Goal: Information Seeking & Learning: Learn about a topic

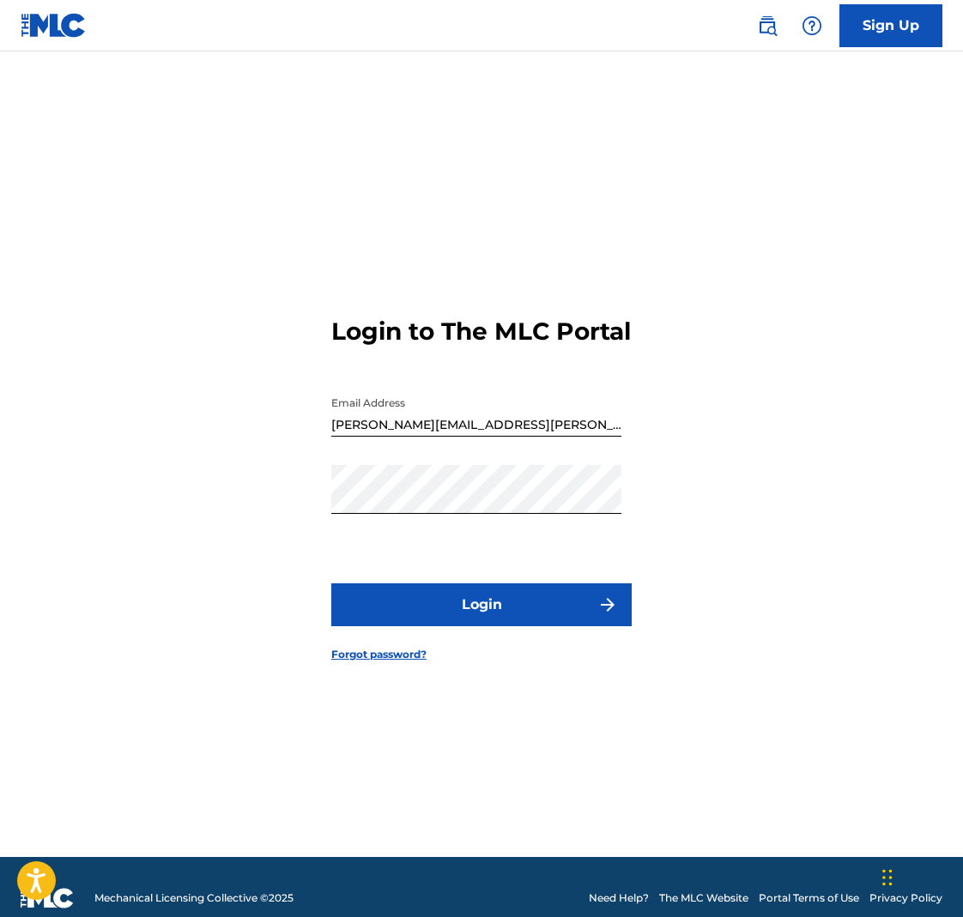
click at [481, 616] on button "Login" at bounding box center [481, 605] width 300 height 43
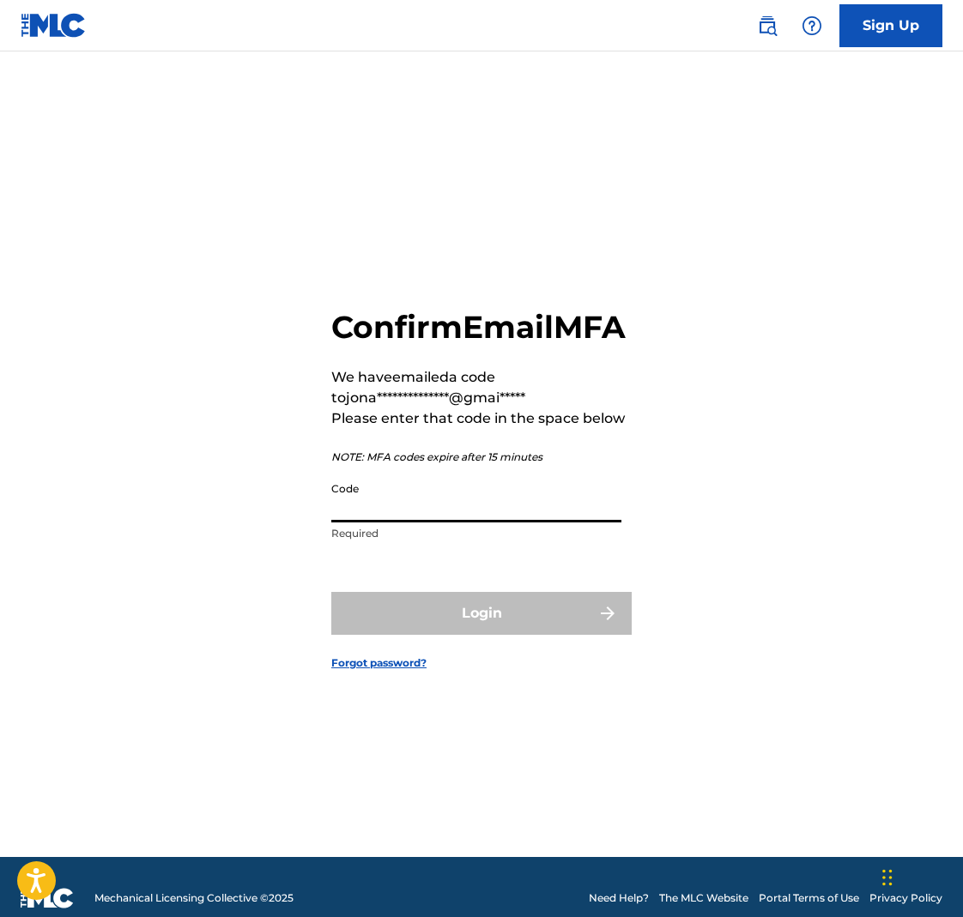
click at [400, 521] on input "Code" at bounding box center [476, 498] width 290 height 49
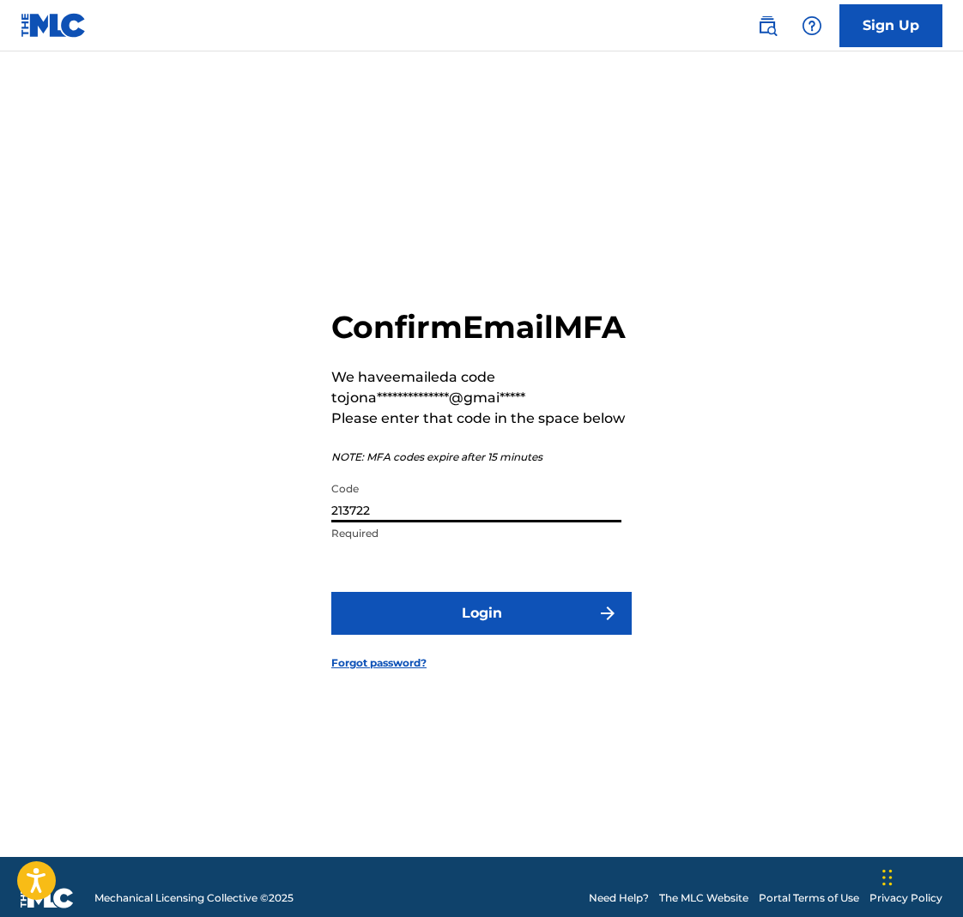
type input "213722"
click at [481, 628] on button "Login" at bounding box center [481, 613] width 300 height 43
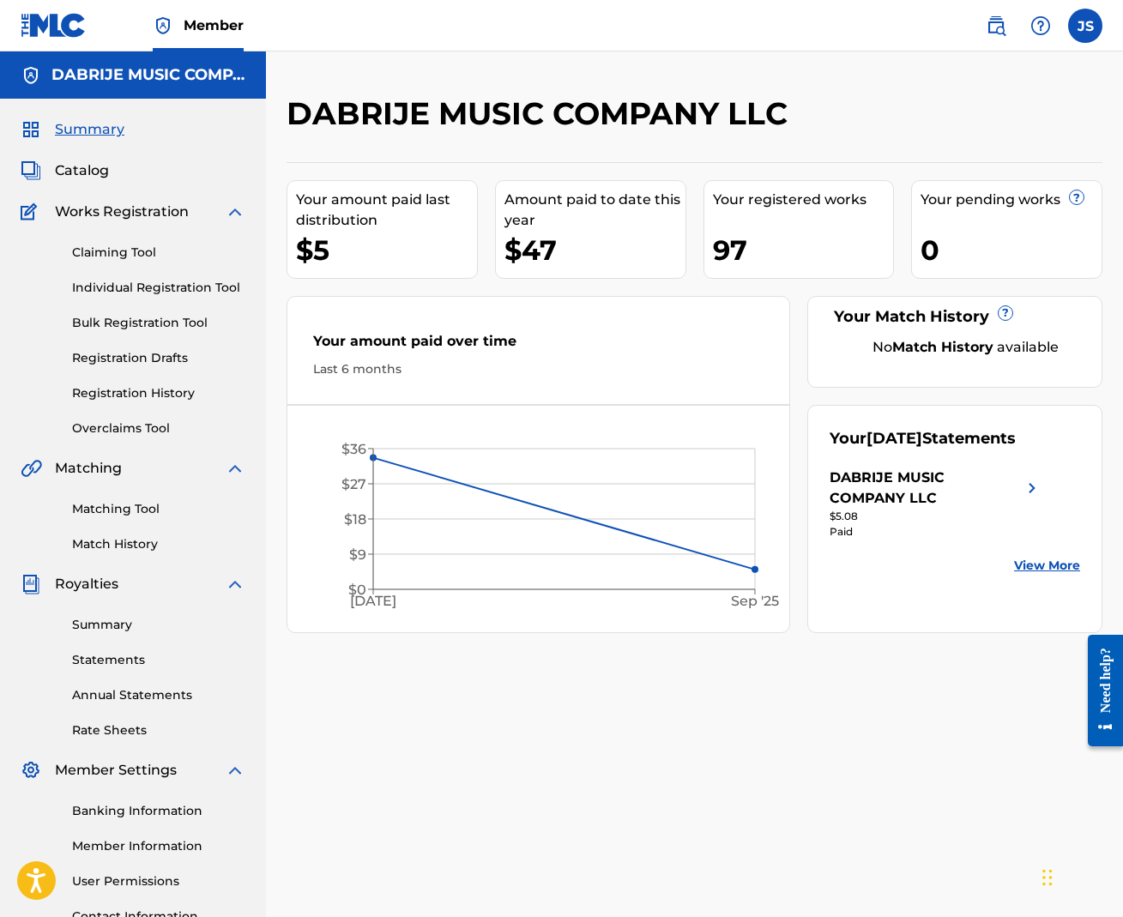
click at [84, 166] on span "Catalog" at bounding box center [82, 170] width 54 height 21
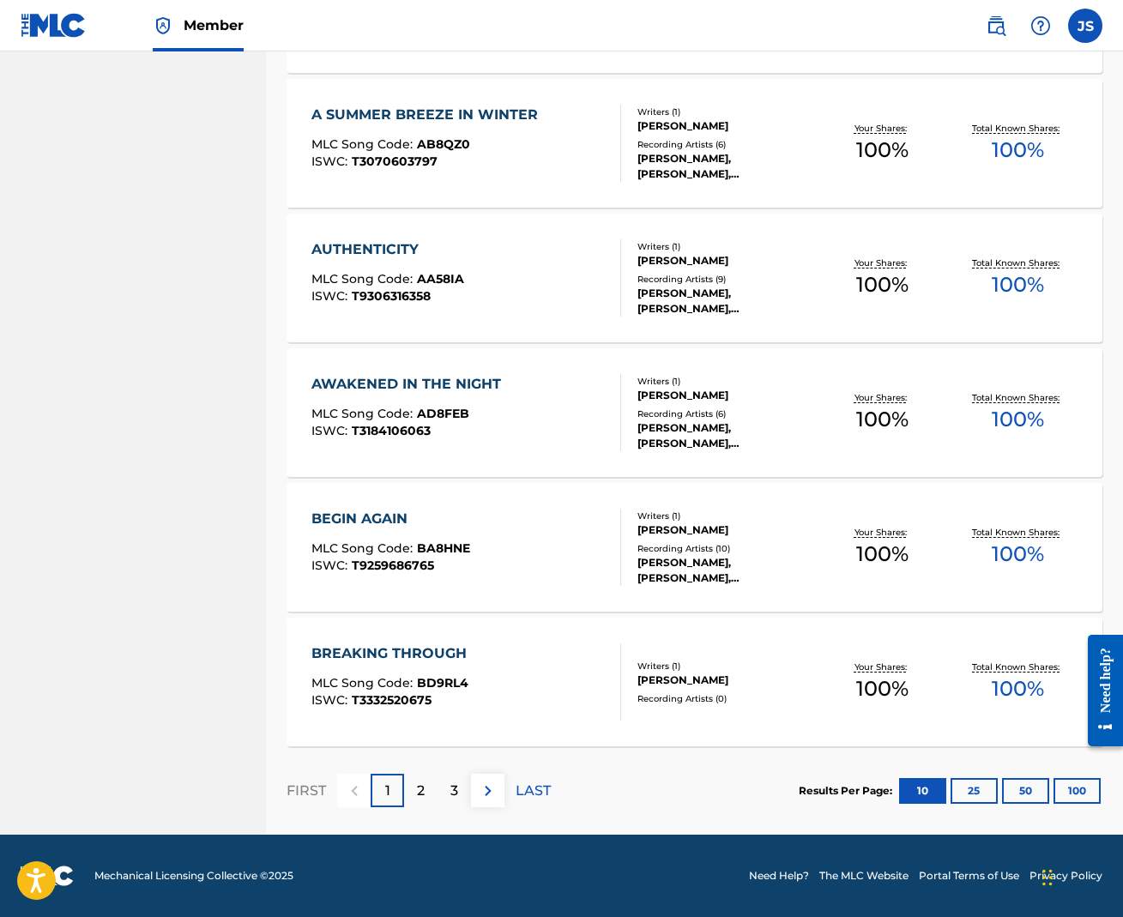
scroll to position [1047, 0]
click at [962, 791] on button "100" at bounding box center [1077, 791] width 47 height 26
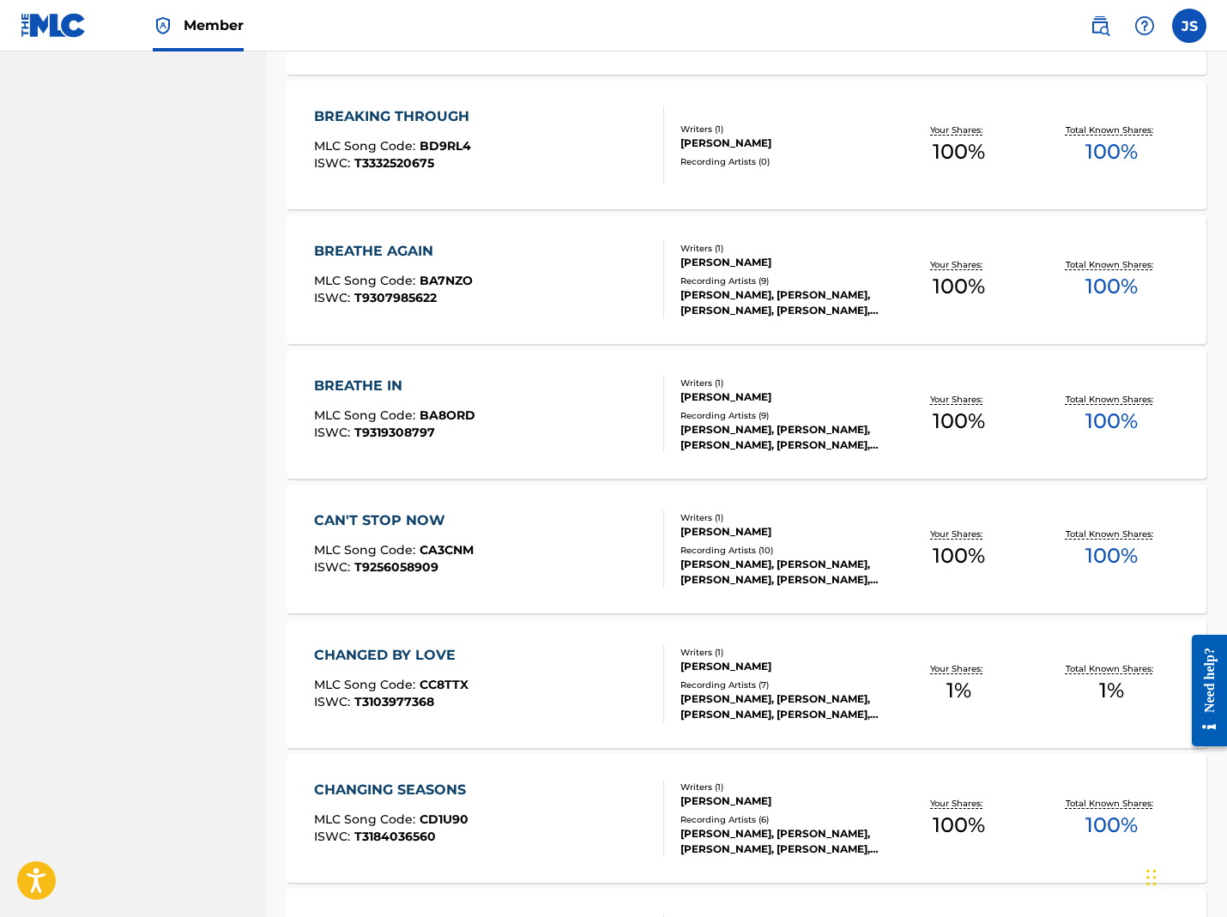
scroll to position [1589, 0]
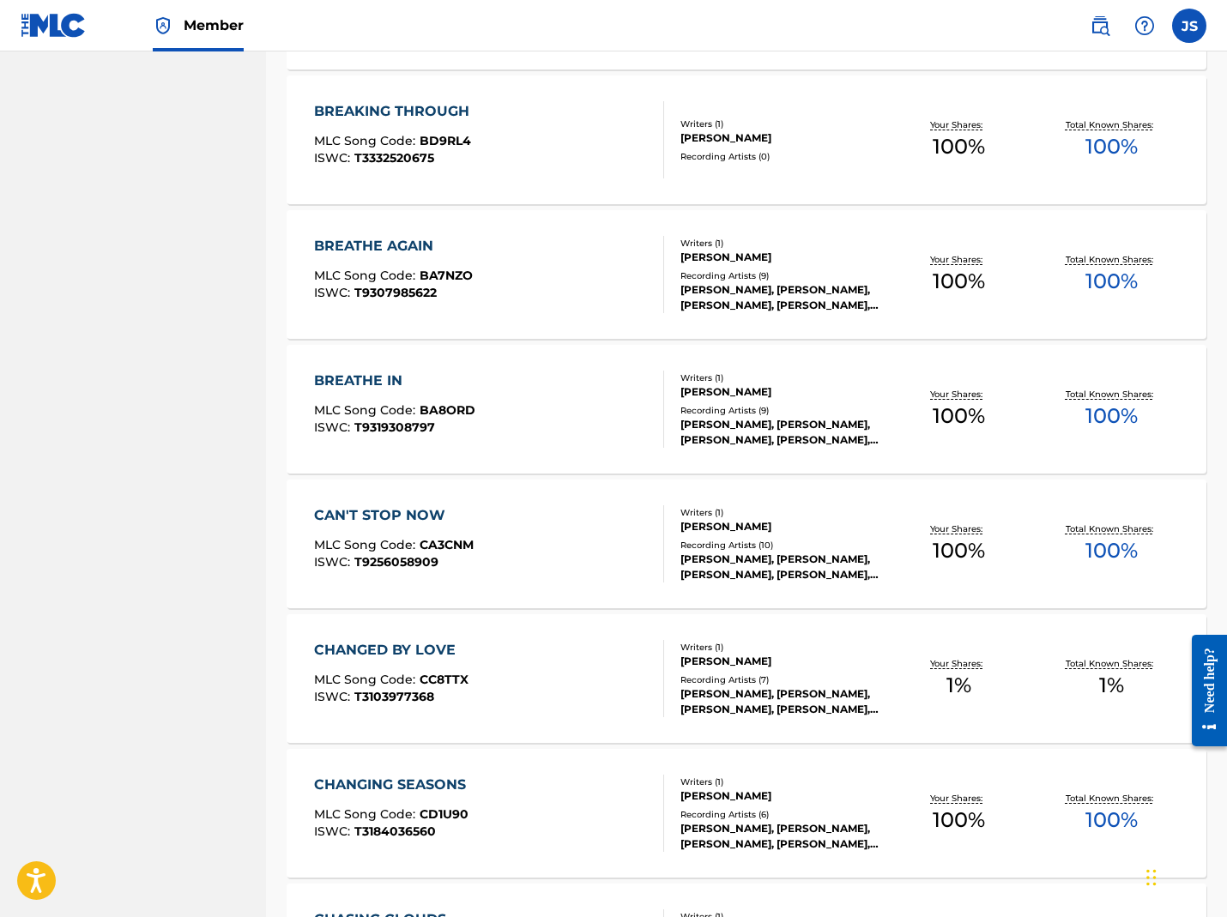
click at [387, 645] on div "CHANGED BY LOVE" at bounding box center [391, 650] width 154 height 21
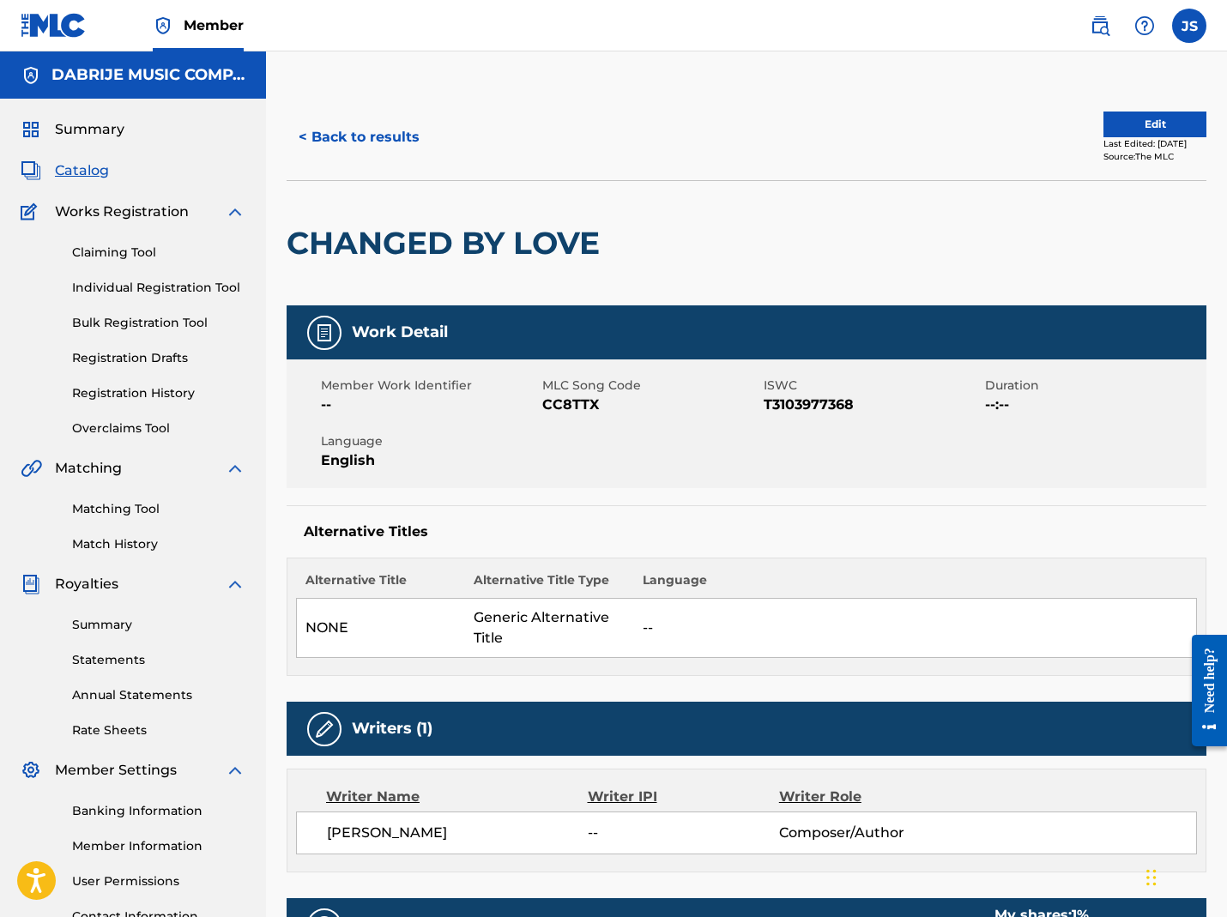
click at [366, 136] on button "< Back to results" at bounding box center [359, 137] width 145 height 43
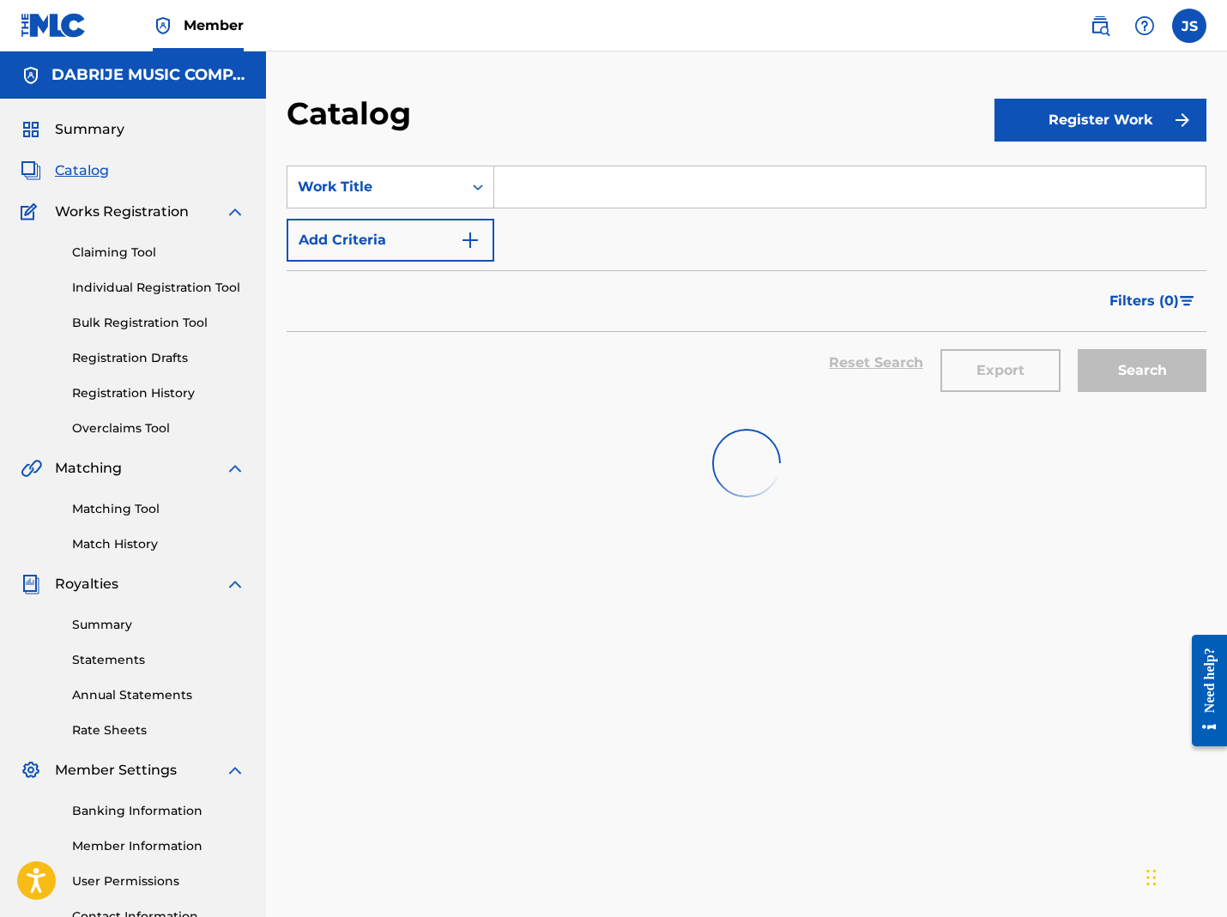
scroll to position [147, 0]
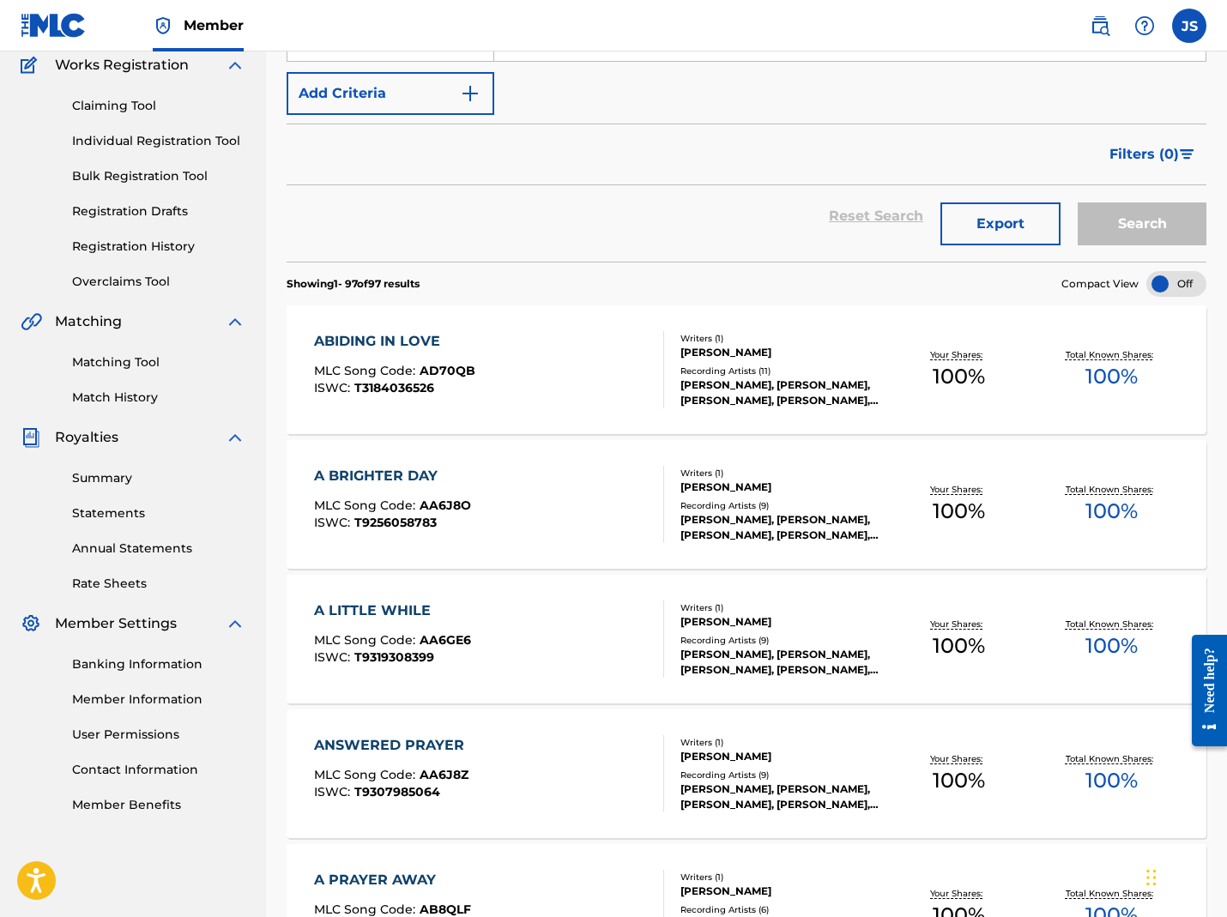
click at [100, 475] on link "Summary" at bounding box center [158, 478] width 173 height 18
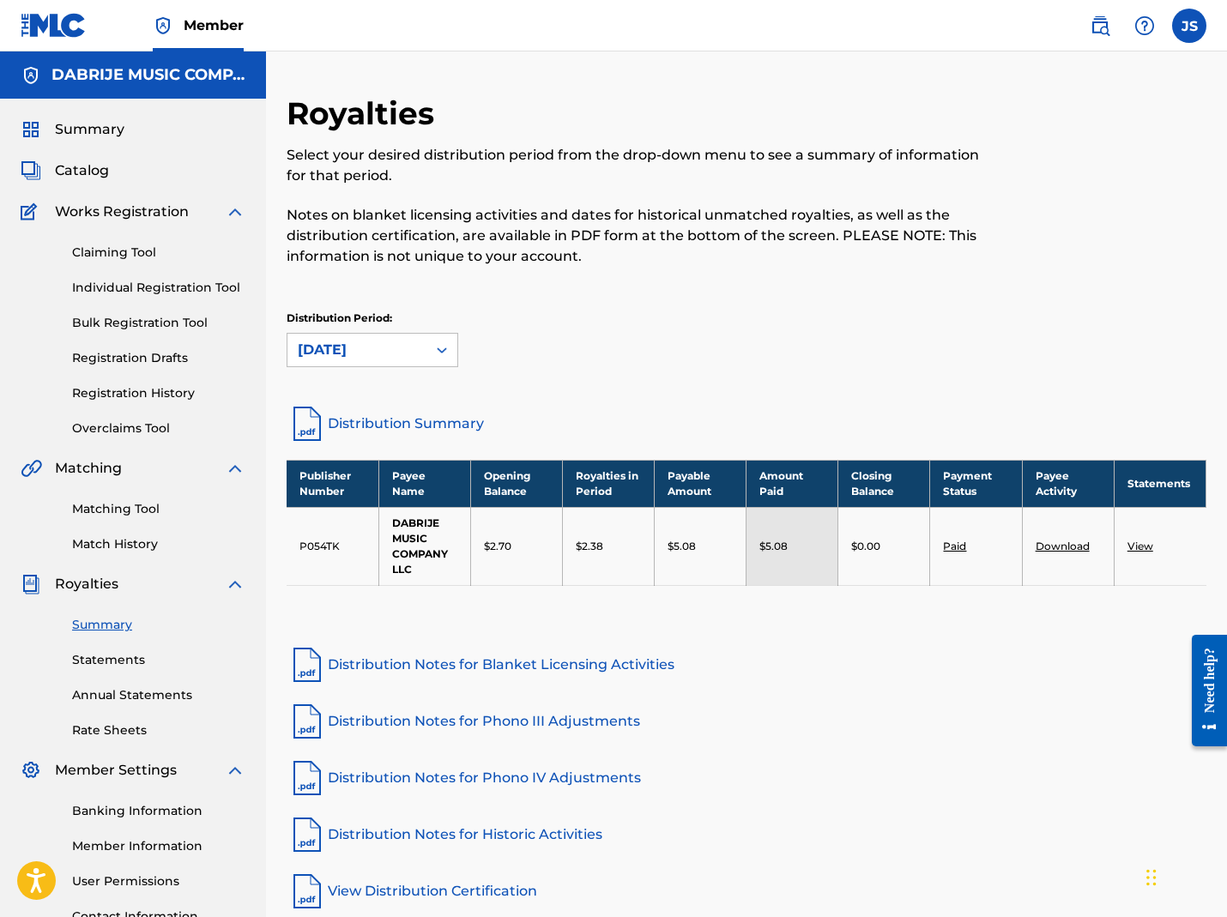
drag, startPoint x: 1188, startPoint y: 25, endPoint x: 1165, endPoint y: 79, distance: 58.8
click at [962, 26] on label at bounding box center [1189, 26] width 34 height 34
click at [962, 26] on input "JS [PERSON_NAME] [PERSON_NAME][EMAIL_ADDRESS][PERSON_NAME][DOMAIN_NAME] Notific…" at bounding box center [1190, 26] width 0 height 0
click at [962, 243] on p "Log out" at bounding box center [1023, 242] width 40 height 15
click at [962, 26] on input "JS [PERSON_NAME] [PERSON_NAME][EMAIL_ADDRESS][PERSON_NAME][DOMAIN_NAME] Notific…" at bounding box center [1190, 26] width 0 height 0
